Goal: Transaction & Acquisition: Purchase product/service

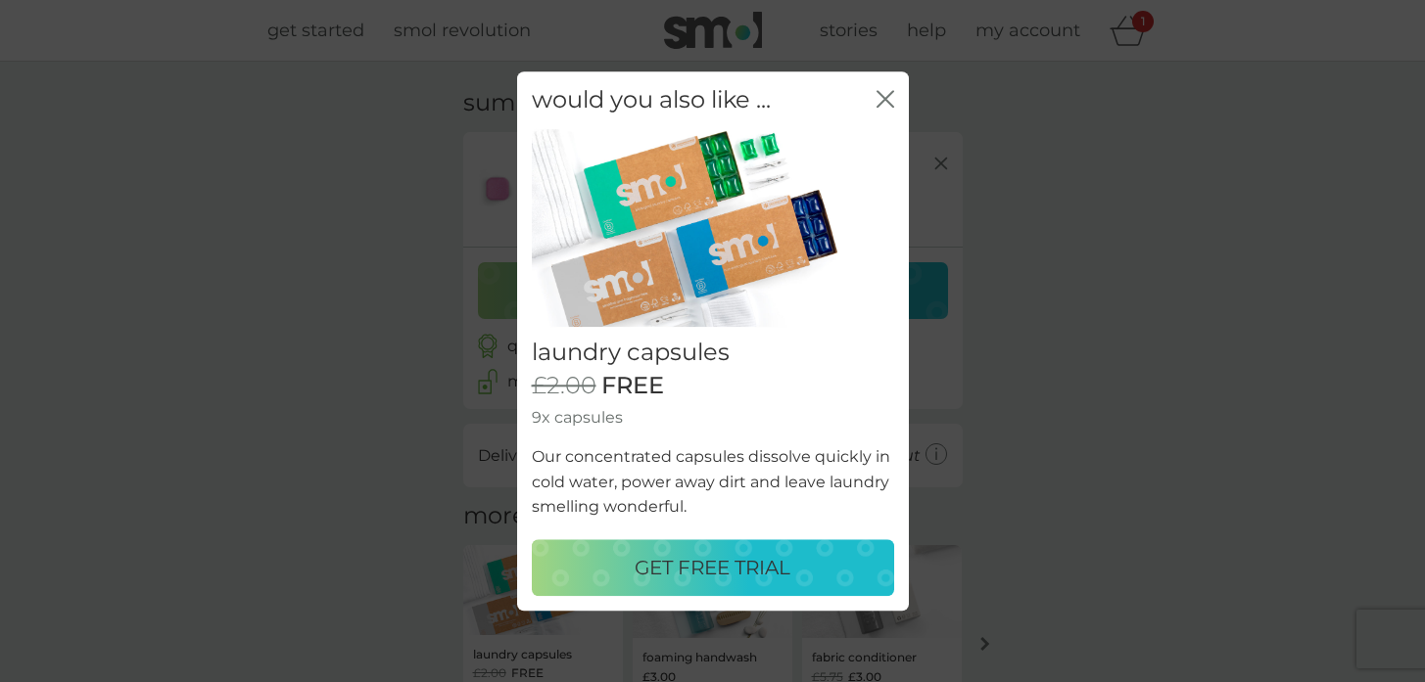
click at [689, 564] on p "GET FREE TRIAL" at bounding box center [713, 567] width 156 height 31
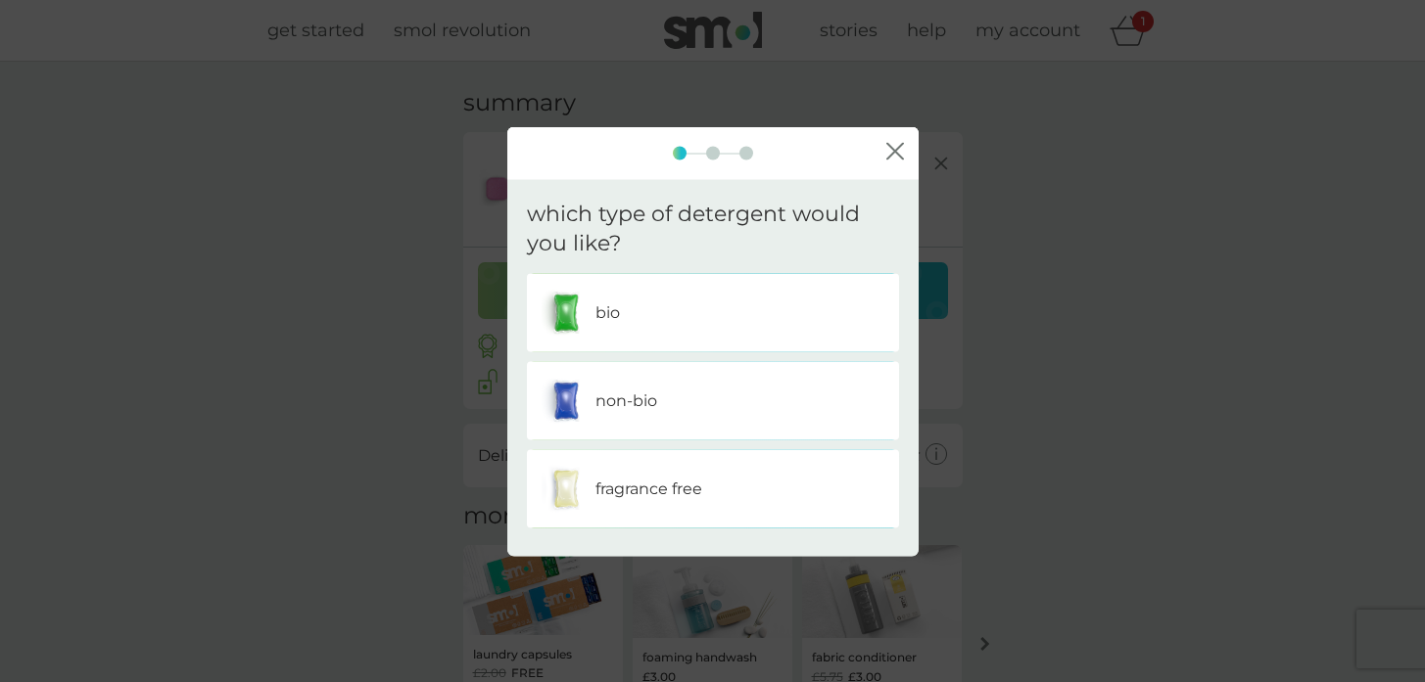
click at [683, 411] on div "non-bio" at bounding box center [712, 401] width 343 height 49
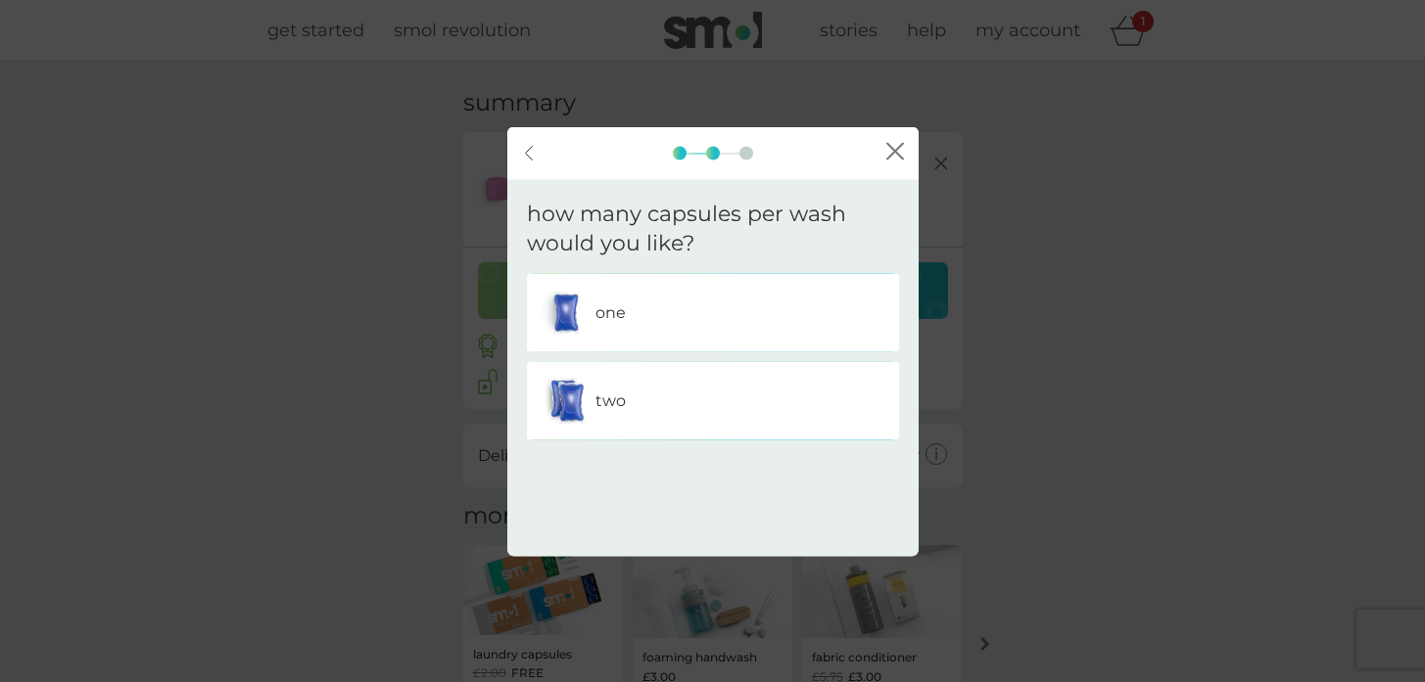
click at [644, 305] on div "one" at bounding box center [712, 313] width 343 height 49
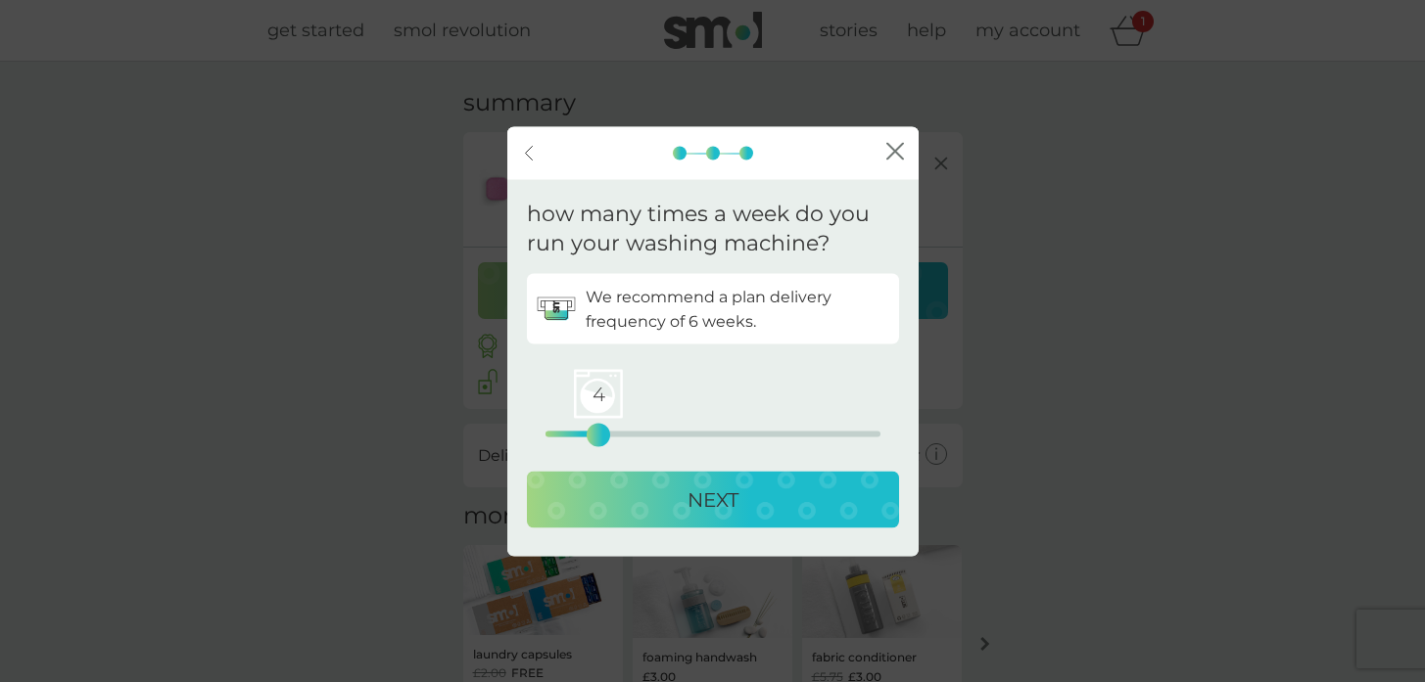
drag, startPoint x: 543, startPoint y: 436, endPoint x: 595, endPoint y: 434, distance: 51.9
click at [595, 434] on div "4" at bounding box center [598, 436] width 8 height 8
drag, startPoint x: 603, startPoint y: 437, endPoint x: 613, endPoint y: 436, distance: 9.8
click at [613, 436] on div "5" at bounding box center [612, 436] width 8 height 8
click at [603, 436] on div "4 0 12.5 25" at bounding box center [712, 435] width 335 height 6
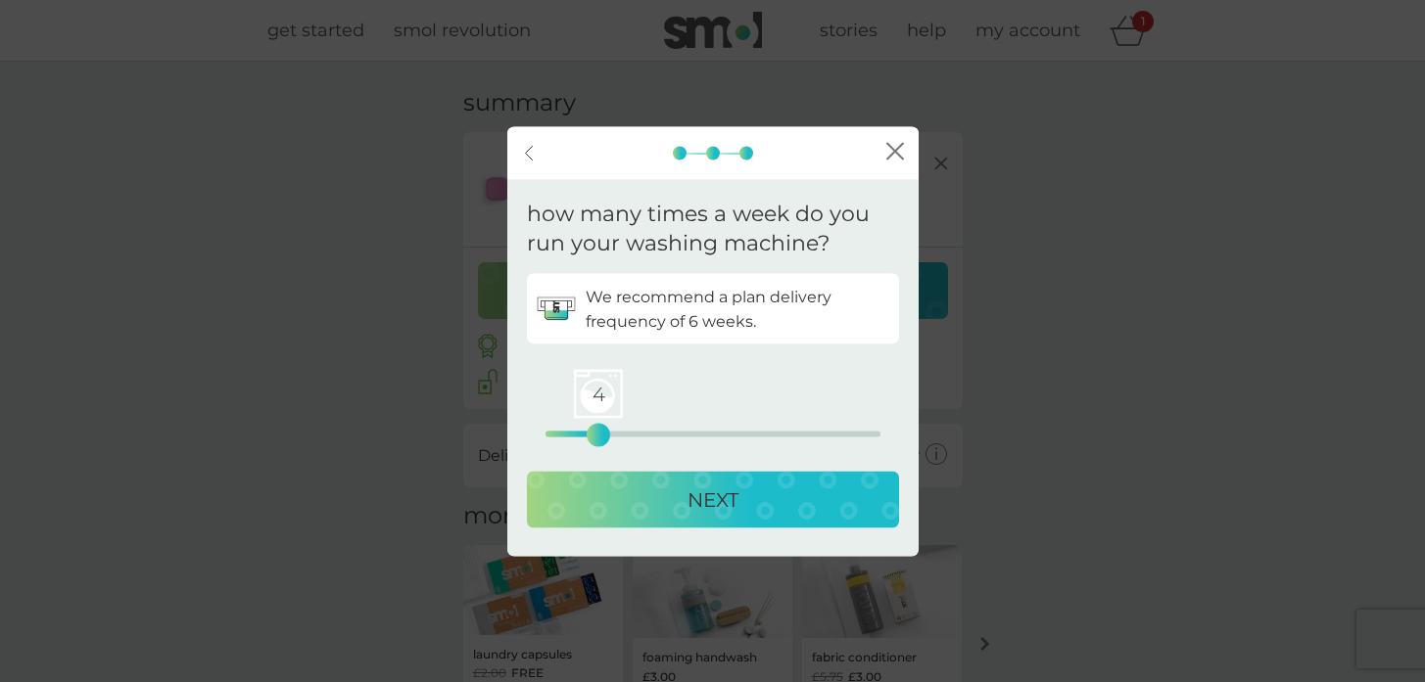
click at [677, 523] on button "NEXT" at bounding box center [713, 500] width 372 height 57
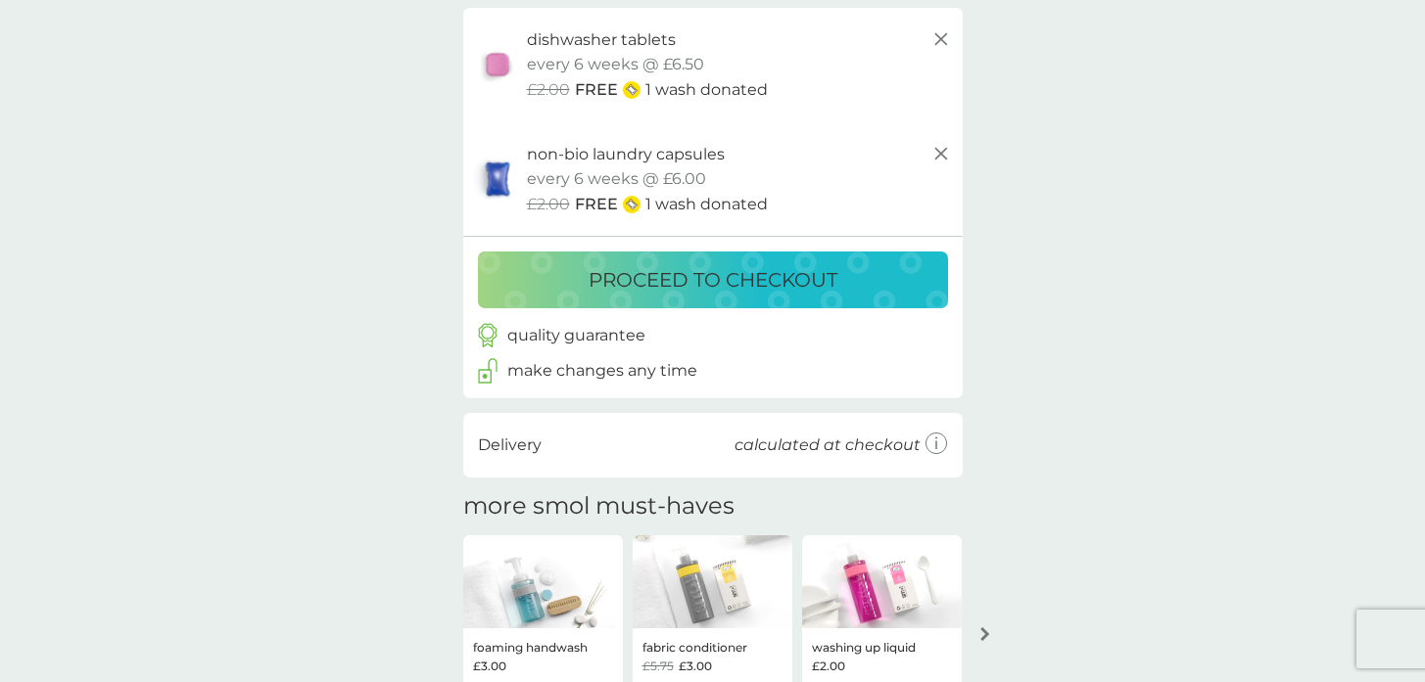
scroll to position [126, 0]
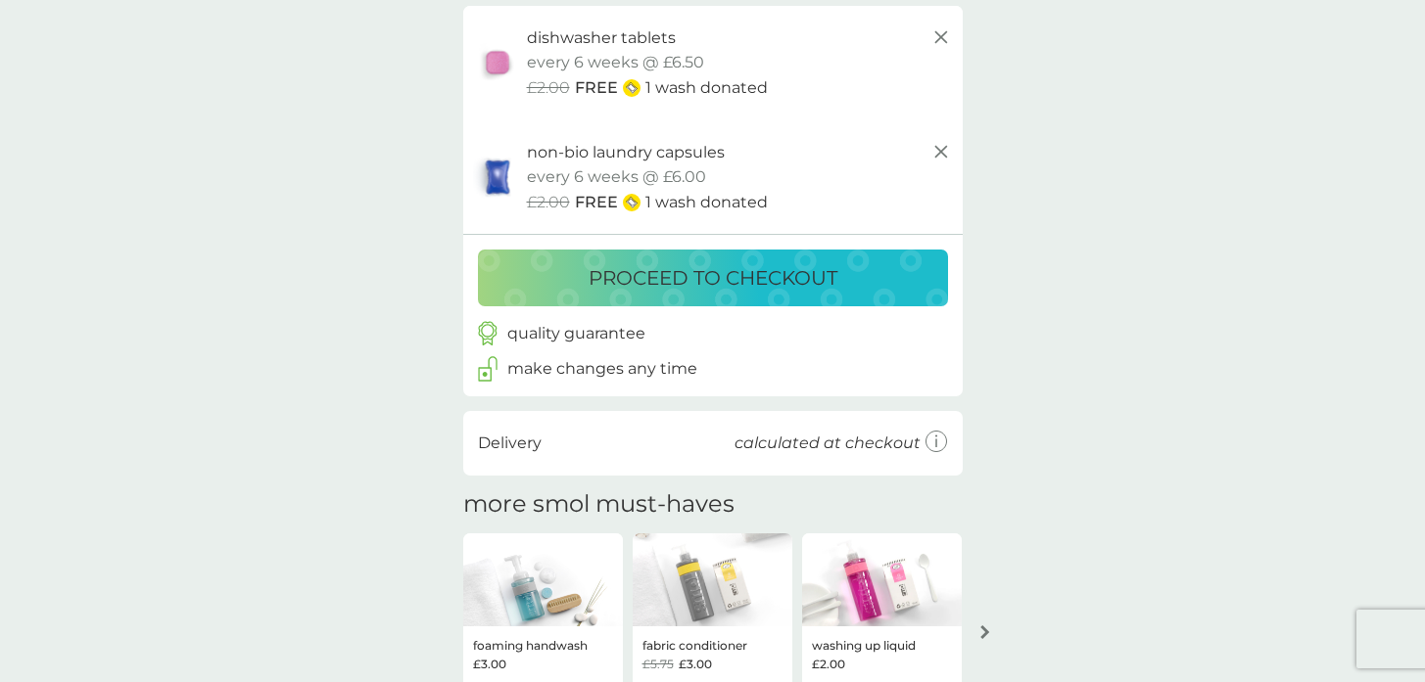
click at [750, 279] on p "proceed to checkout" at bounding box center [712, 277] width 249 height 31
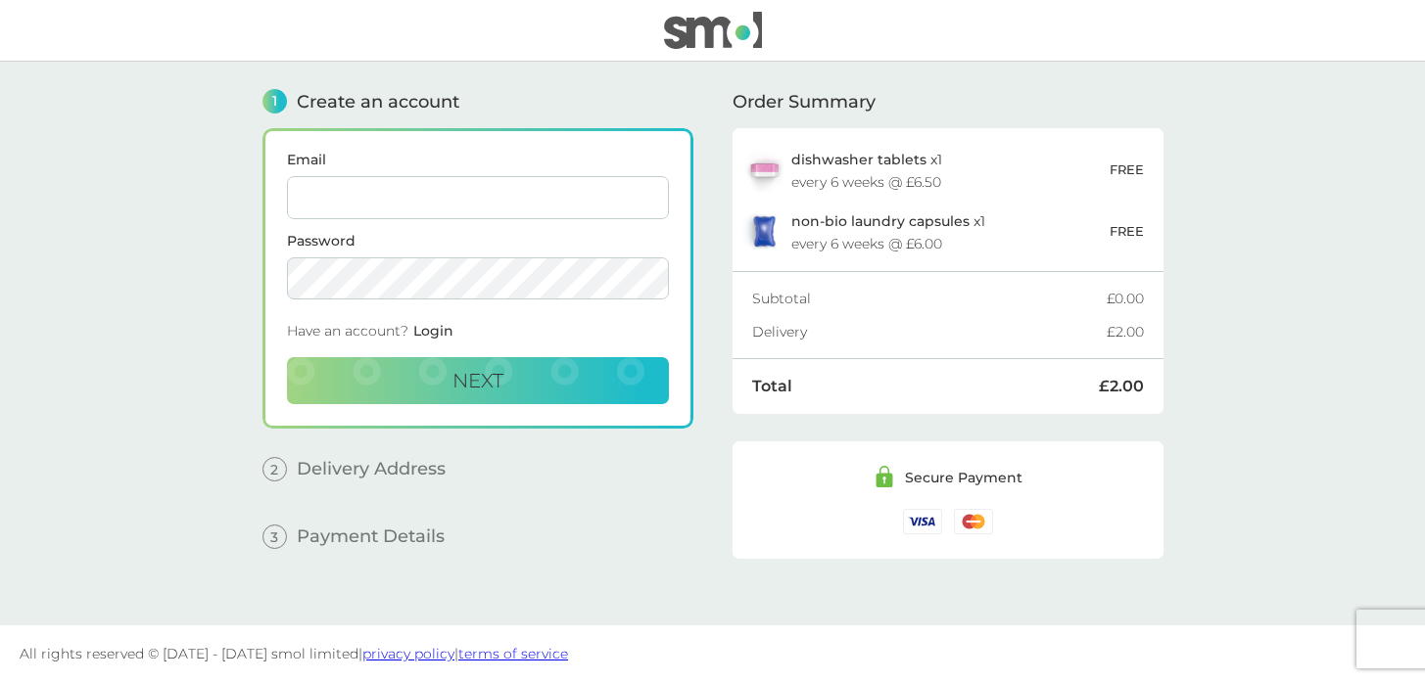
click at [424, 195] on input "Email" at bounding box center [478, 197] width 382 height 43
type input "[EMAIL_ADDRESS][DOMAIN_NAME]"
click at [485, 388] on span "Next" at bounding box center [477, 381] width 51 height 24
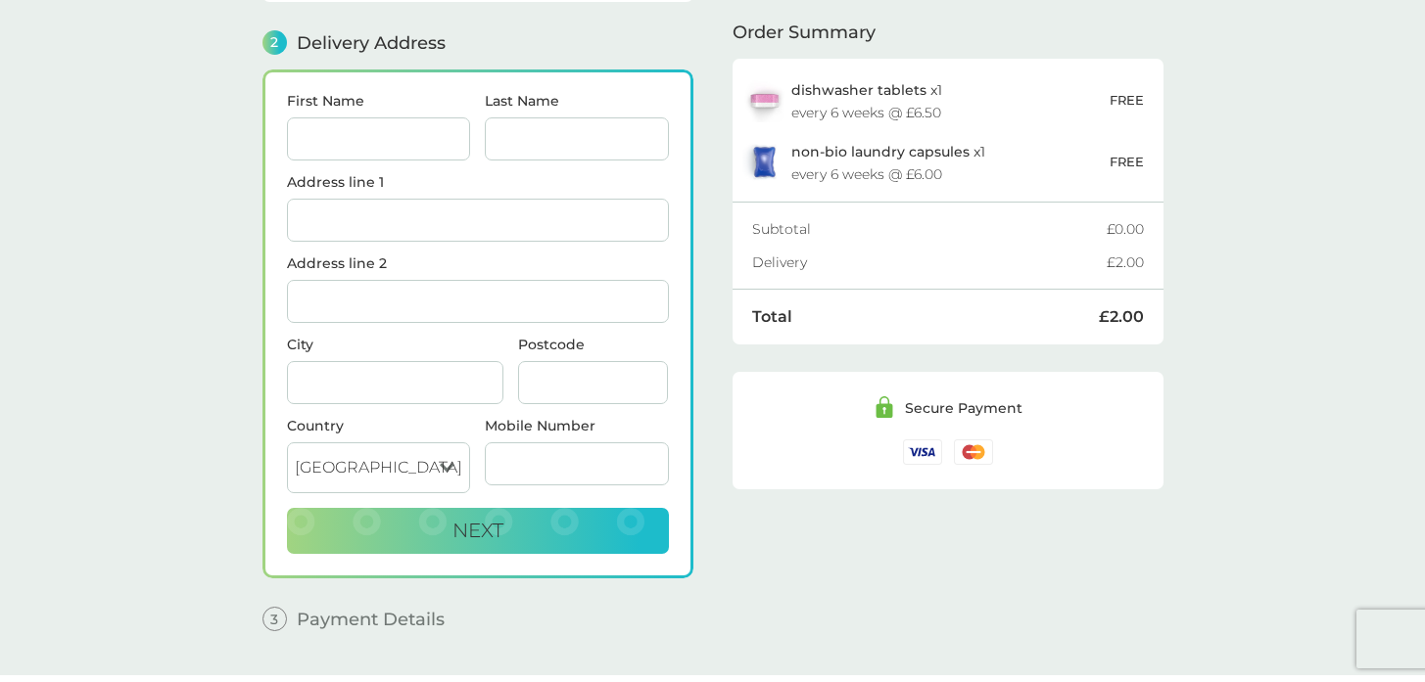
scroll to position [240, 0]
click at [412, 140] on input "First Name" at bounding box center [379, 138] width 184 height 43
type input "Eilidh"
type input "[PERSON_NAME]"
type input "[STREET_ADDRESS]"
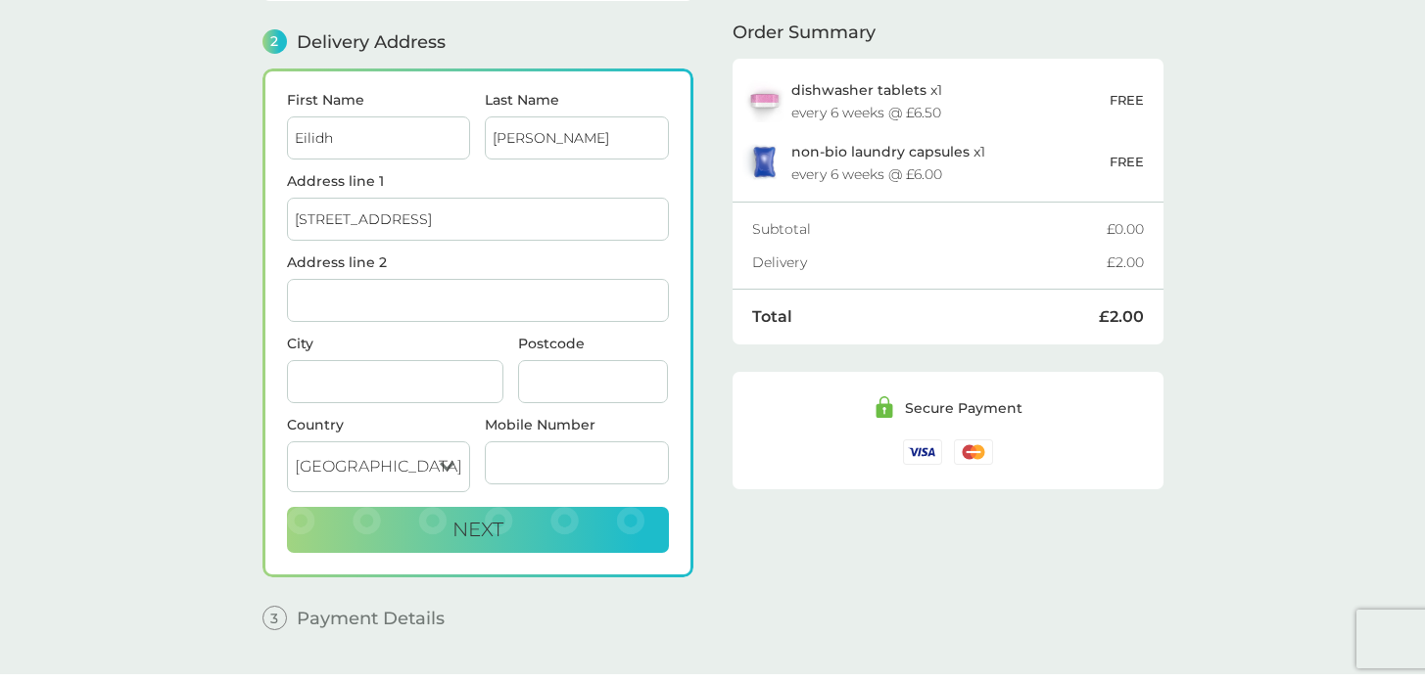
type input "[GEOGRAPHIC_DATA]"
type input "EH105BW"
type input "07854489333"
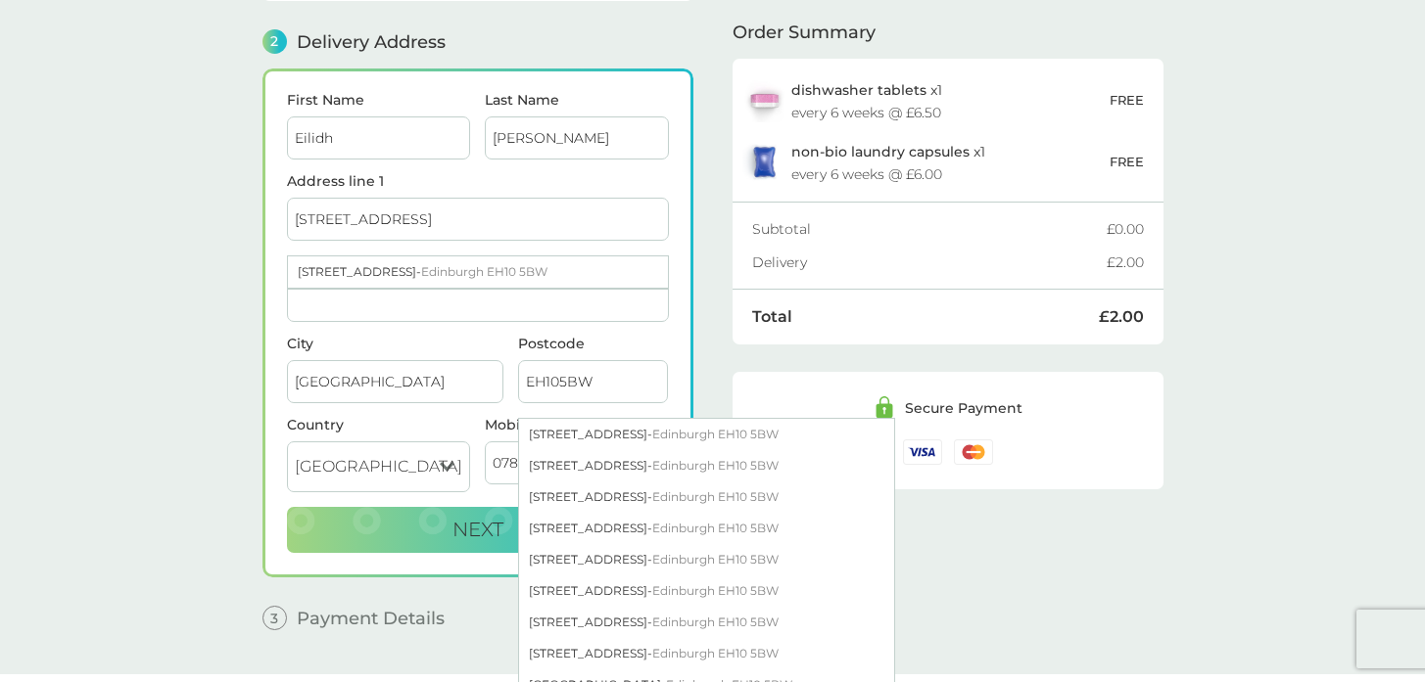
drag, startPoint x: 99, startPoint y: 321, endPoint x: 128, endPoint y: 323, distance: 29.4
click at [101, 321] on main "1 Create an account [EMAIL_ADDRESS][DOMAIN_NAME] Edit 2 Delivery Address First …" at bounding box center [712, 248] width 1425 height 853
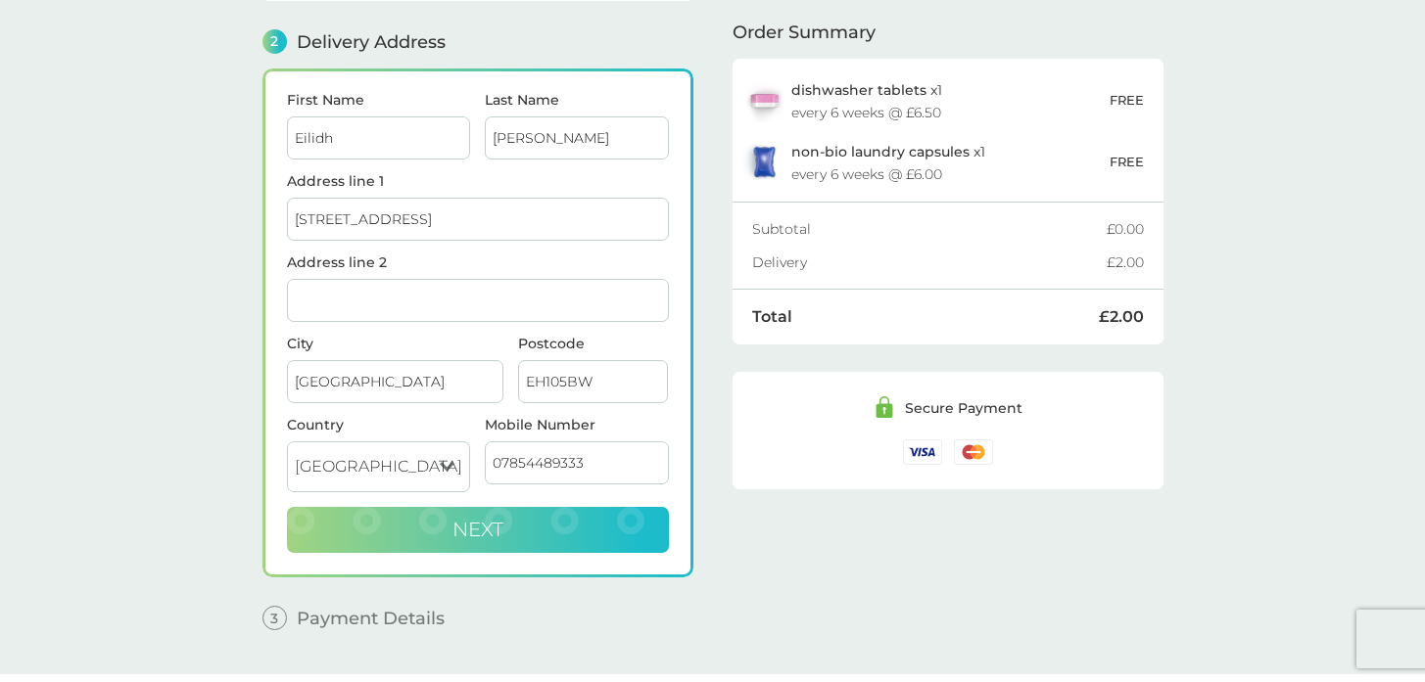
click at [513, 538] on button "Next" at bounding box center [478, 530] width 382 height 47
checkbox input "true"
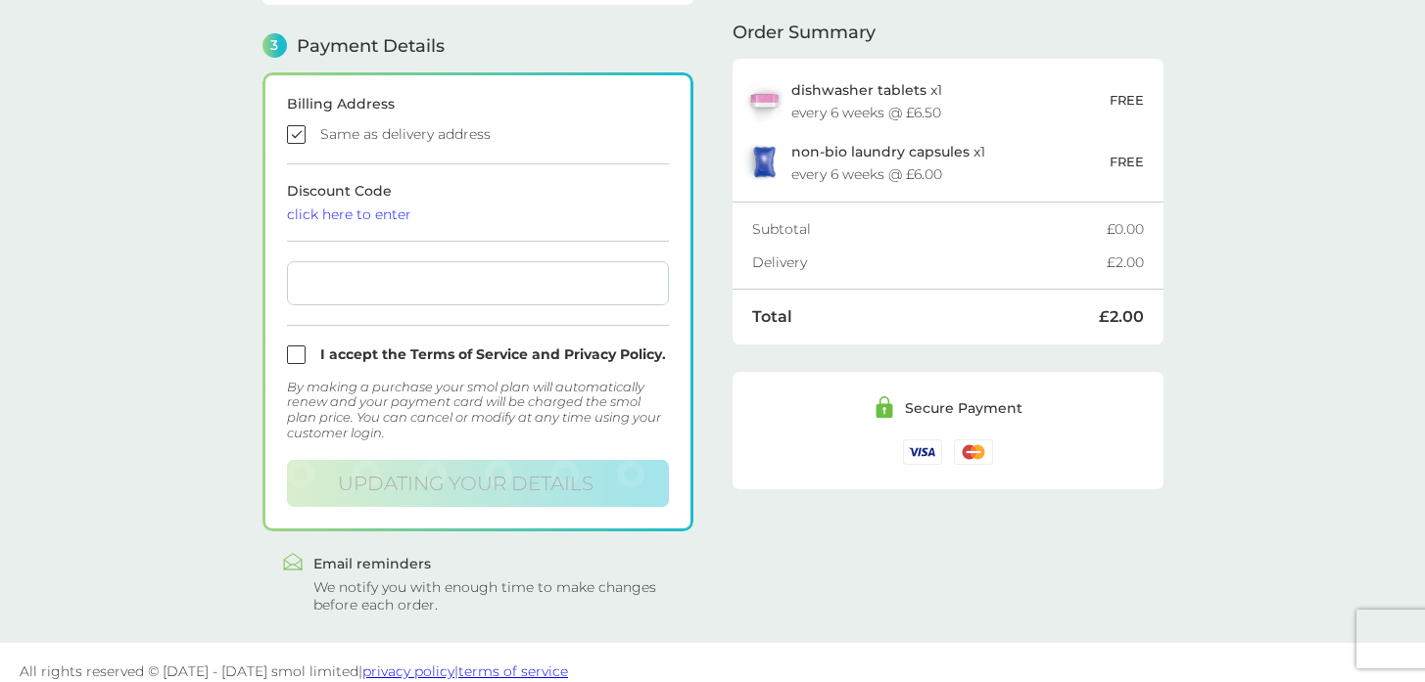
scroll to position [540, 0]
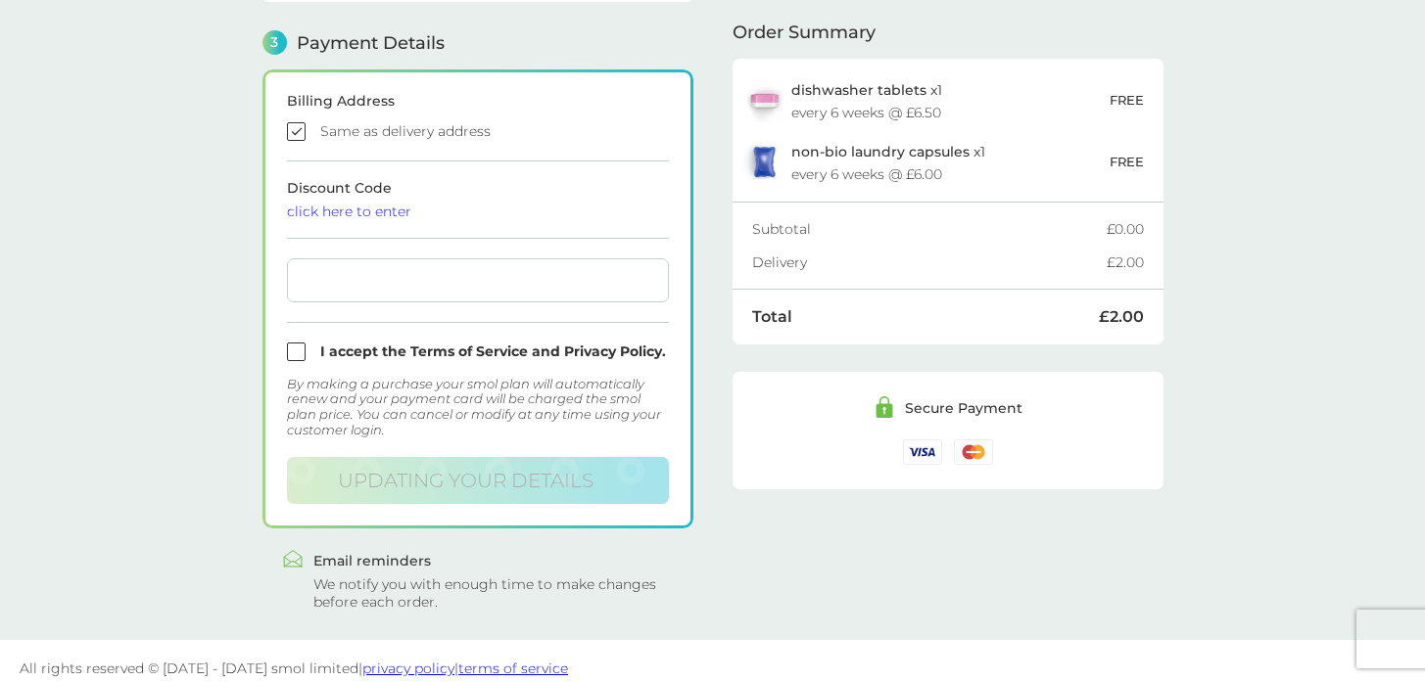
click at [443, 294] on div at bounding box center [478, 281] width 382 height 44
click at [299, 349] on input "checkbox" at bounding box center [478, 352] width 382 height 19
checkbox input "true"
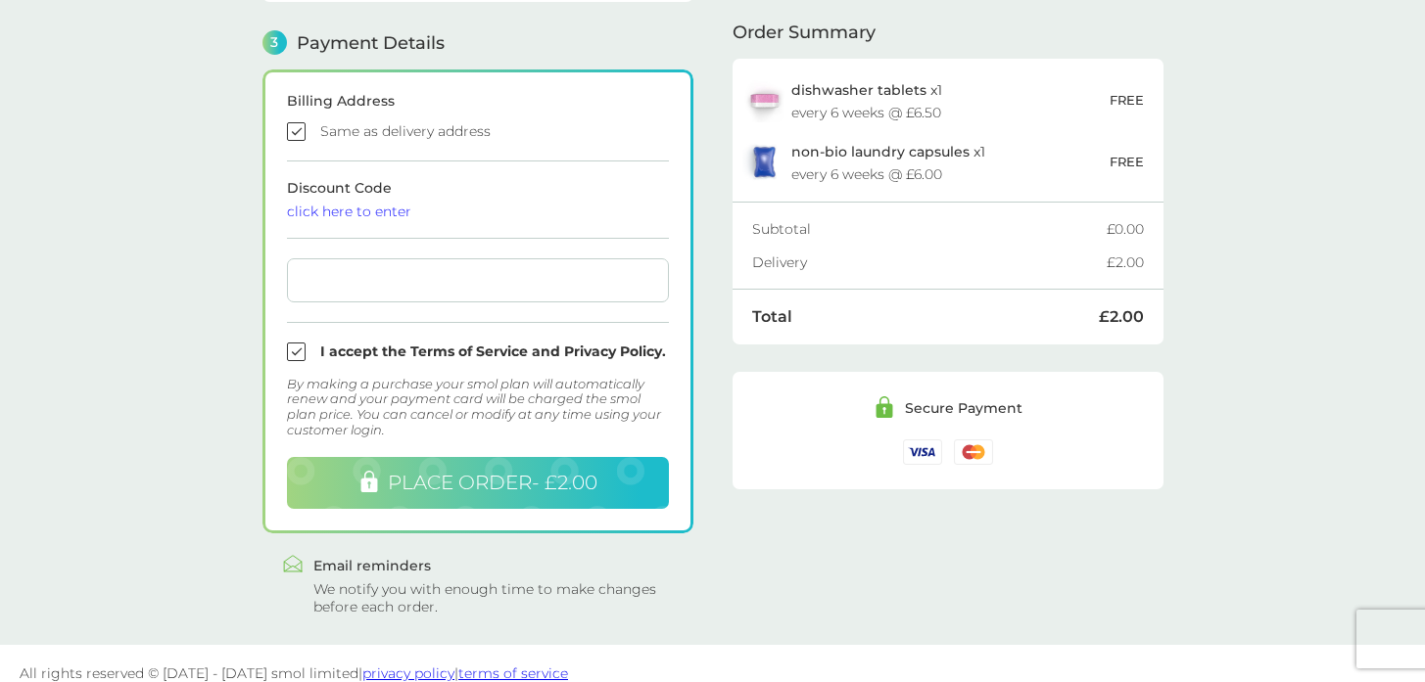
click at [447, 482] on span "PLACE ORDER - £2.00" at bounding box center [493, 483] width 210 height 24
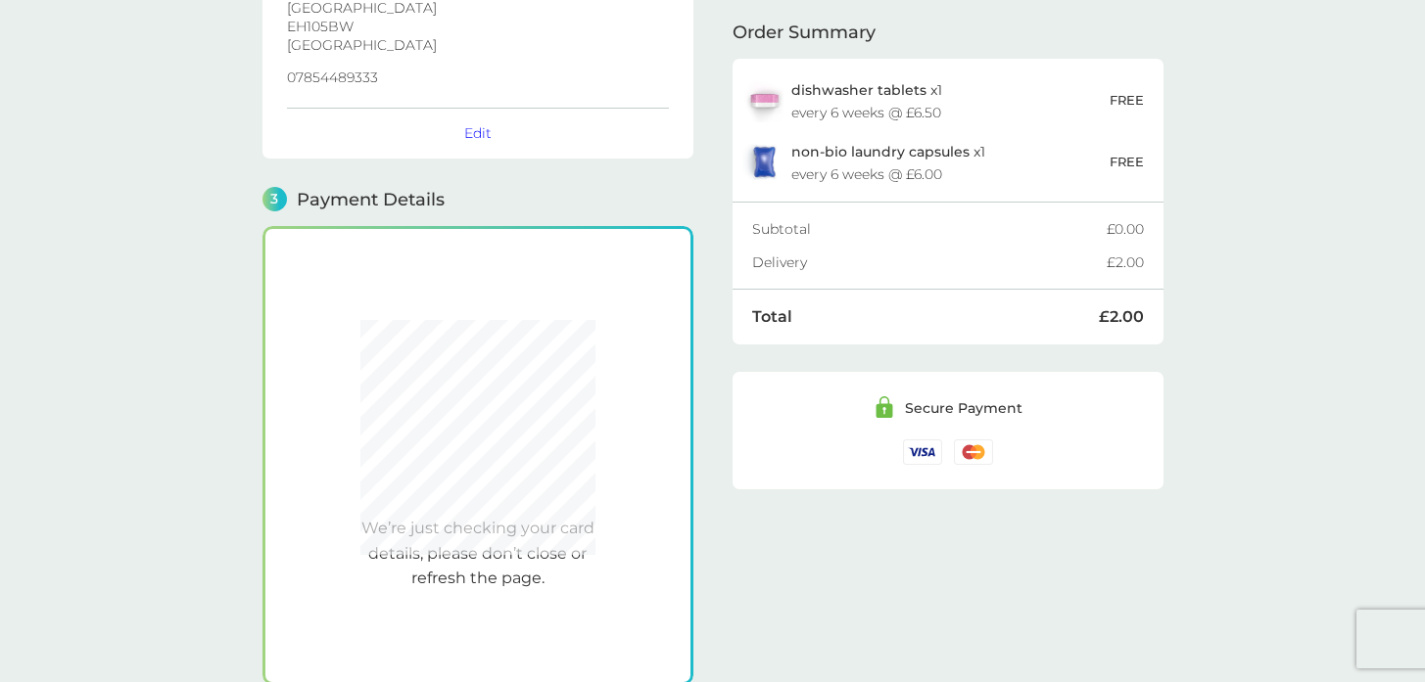
scroll to position [365, 0]
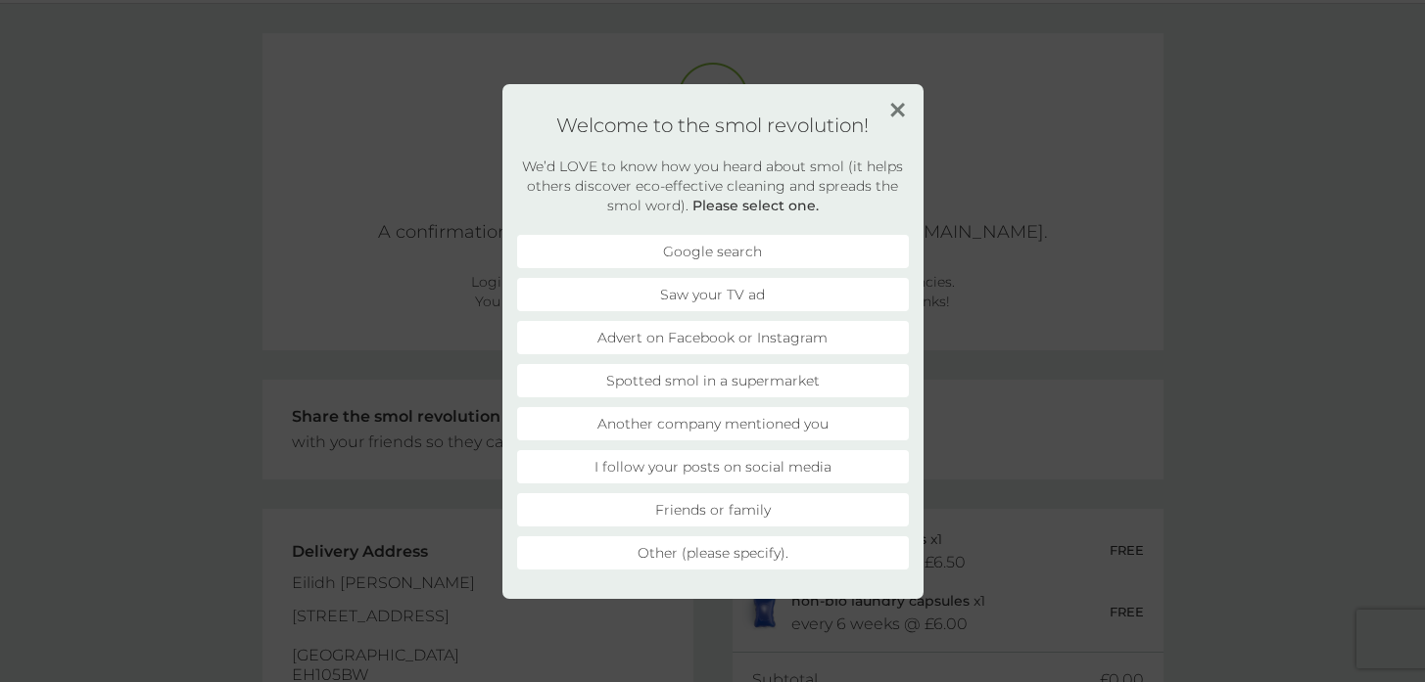
scroll to position [61, 0]
click at [744, 517] on li "Friends or family" at bounding box center [713, 510] width 392 height 33
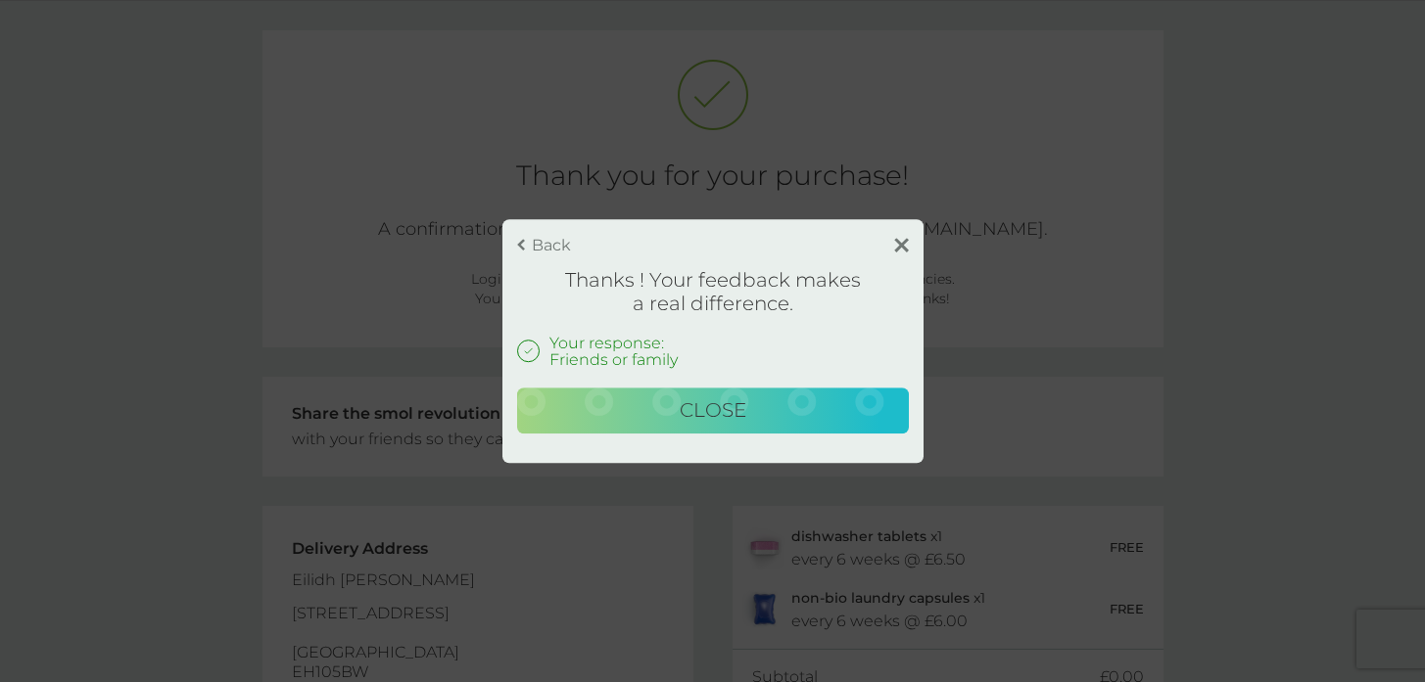
click at [802, 415] on button "Close" at bounding box center [713, 411] width 392 height 47
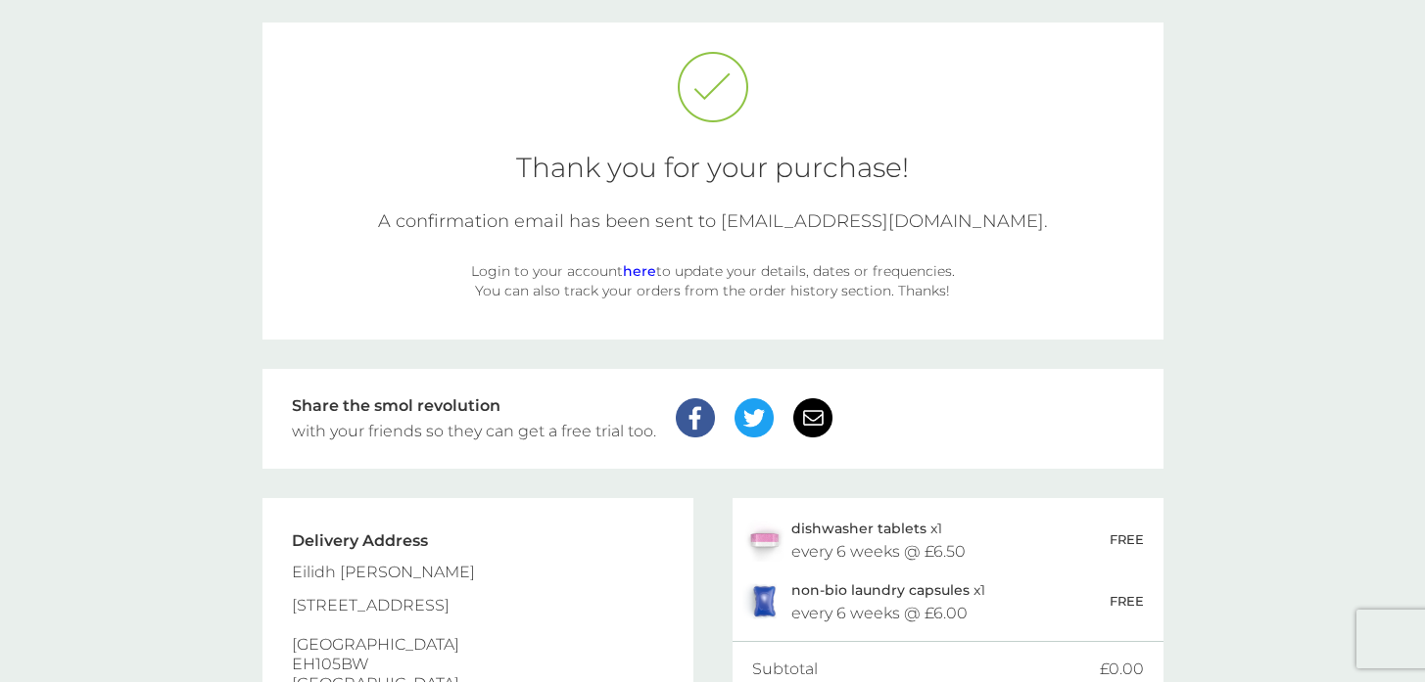
scroll to position [0, 0]
